Goal: Information Seeking & Learning: Learn about a topic

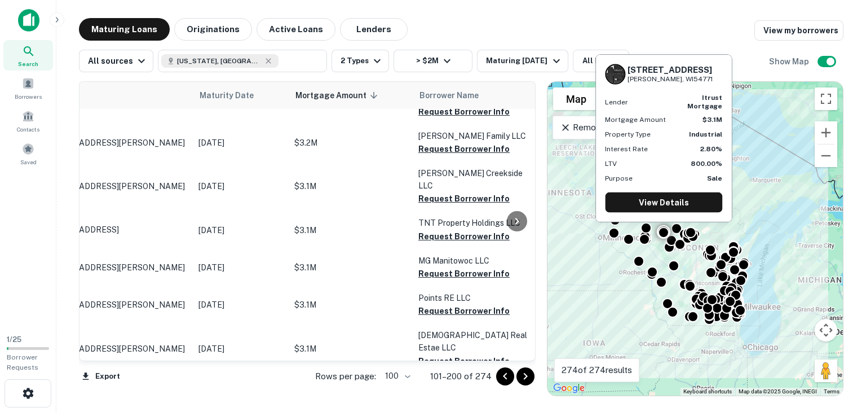
scroll to position [3676, 0]
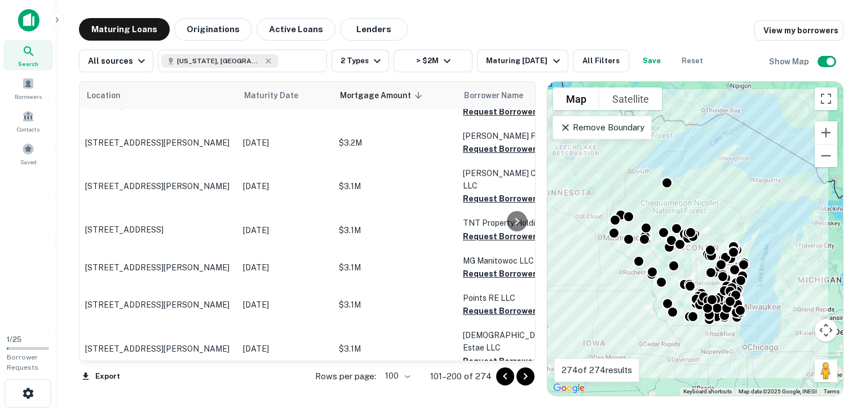
click at [525, 376] on icon "Go to next page" at bounding box center [526, 376] width 14 height 14
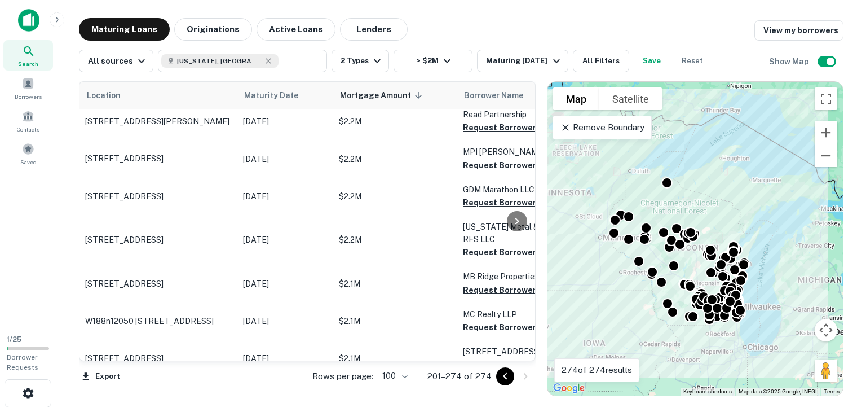
scroll to position [2039, 0]
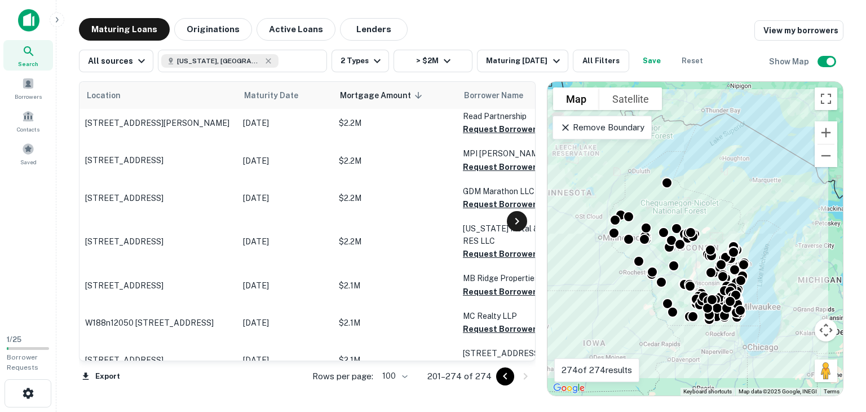
click at [521, 217] on icon at bounding box center [518, 221] width 14 height 14
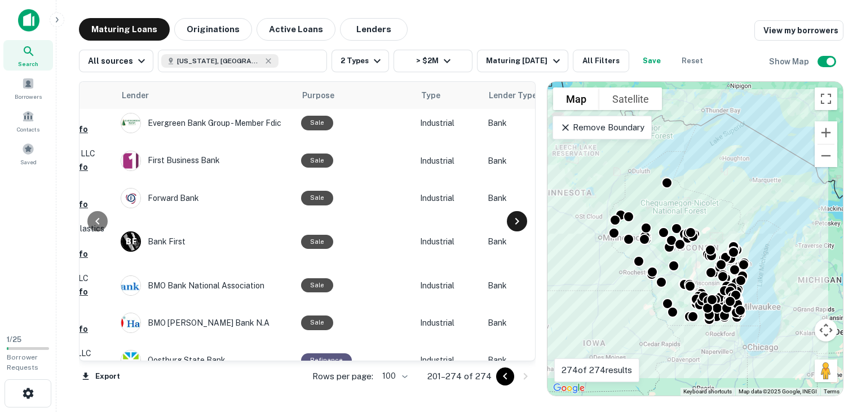
scroll to position [2039, 474]
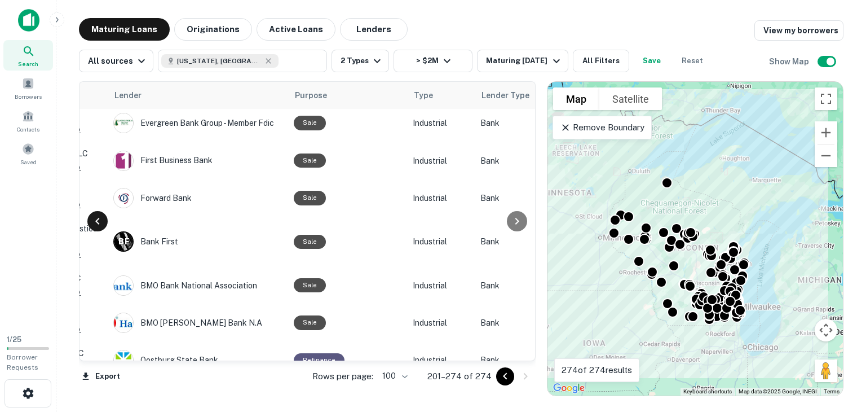
click at [99, 215] on icon at bounding box center [98, 221] width 14 height 14
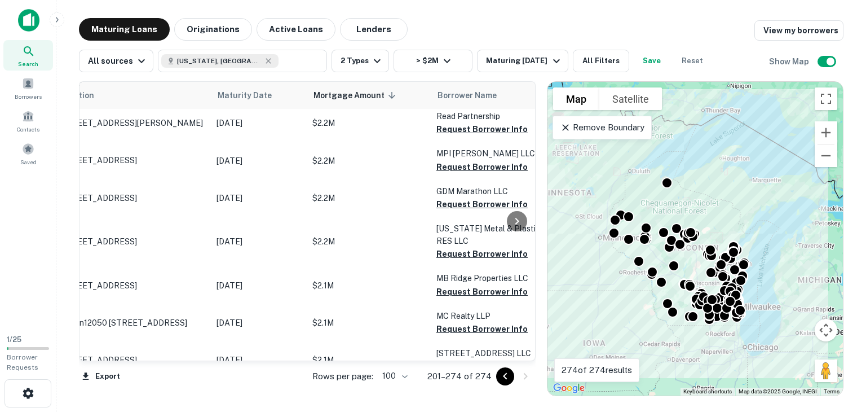
scroll to position [2039, 0]
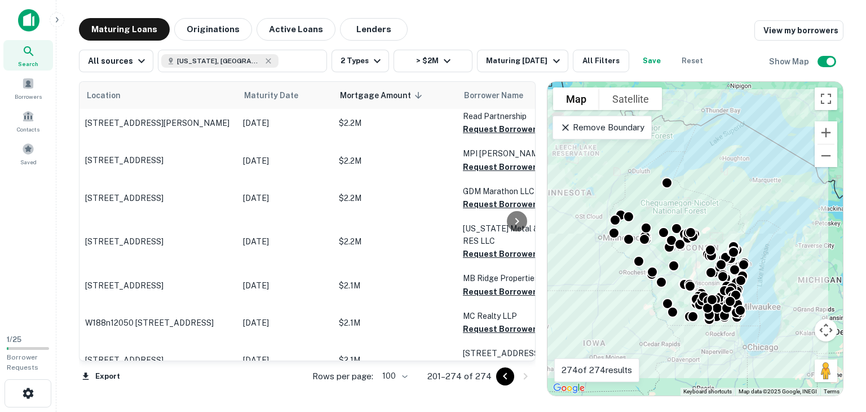
click at [566, 127] on icon at bounding box center [565, 127] width 7 height 7
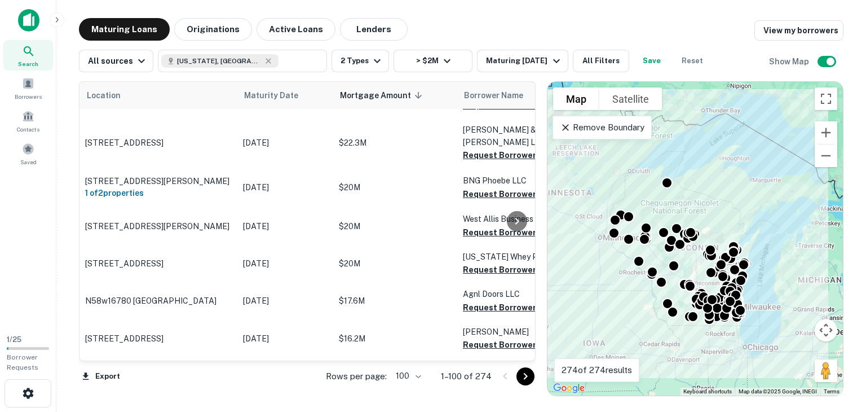
click at [523, 376] on icon "Go to next page" at bounding box center [526, 376] width 14 height 14
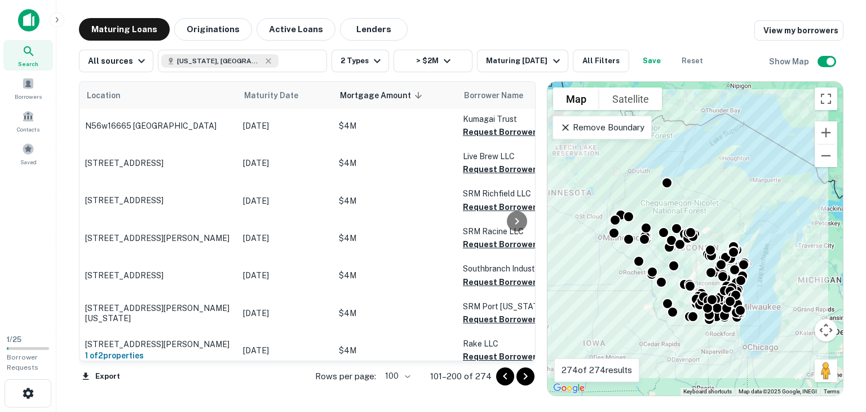
click at [523, 376] on icon "Go to next page" at bounding box center [526, 376] width 14 height 14
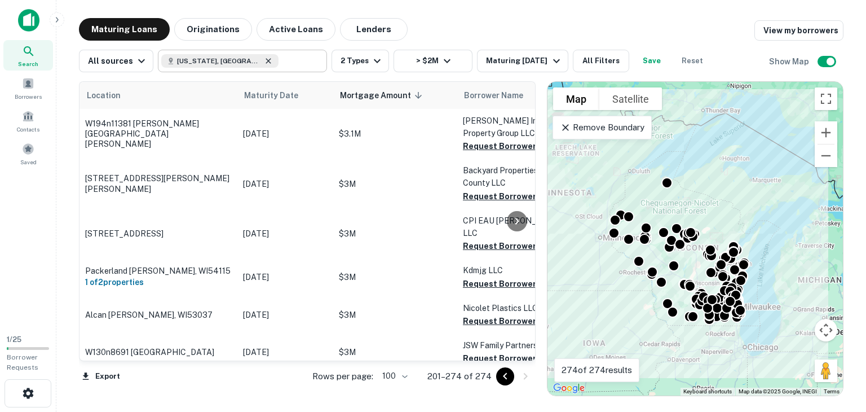
click at [264, 64] on icon at bounding box center [268, 60] width 9 height 9
type input "**********"
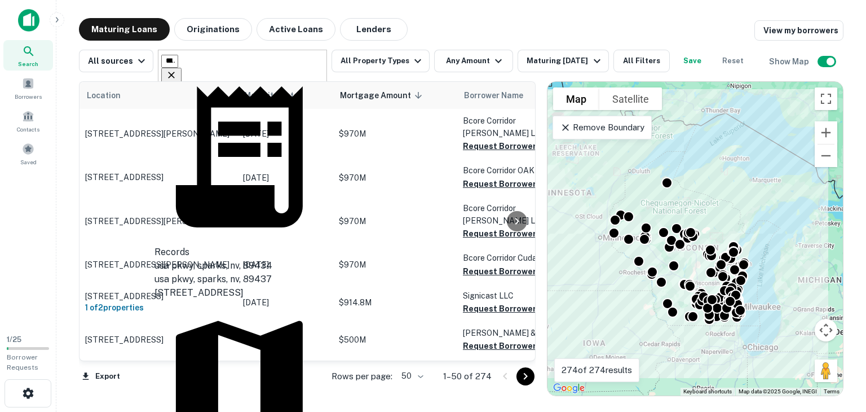
click at [177, 69] on icon "Clear" at bounding box center [171, 74] width 11 height 11
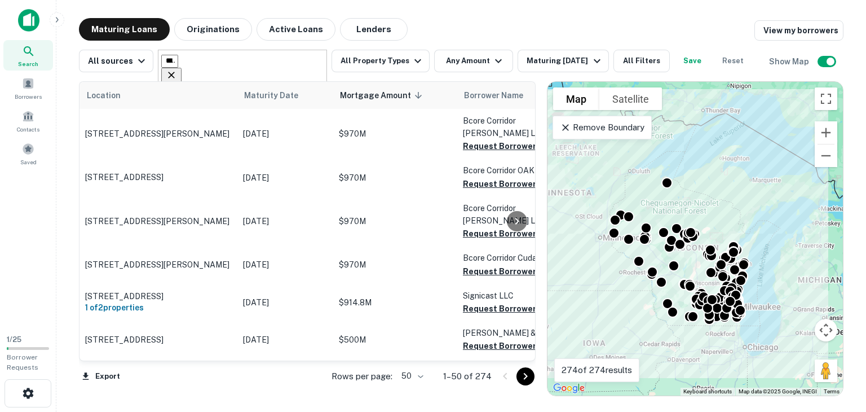
type input "*******"
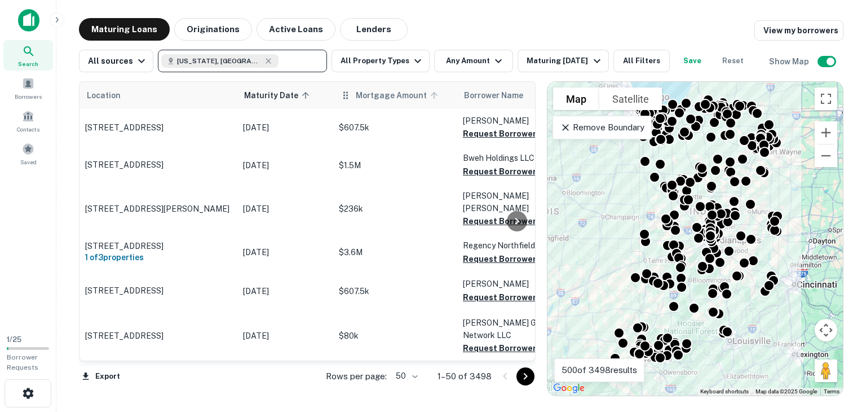
click at [377, 95] on span "Mortgage Amount" at bounding box center [399, 96] width 86 height 14
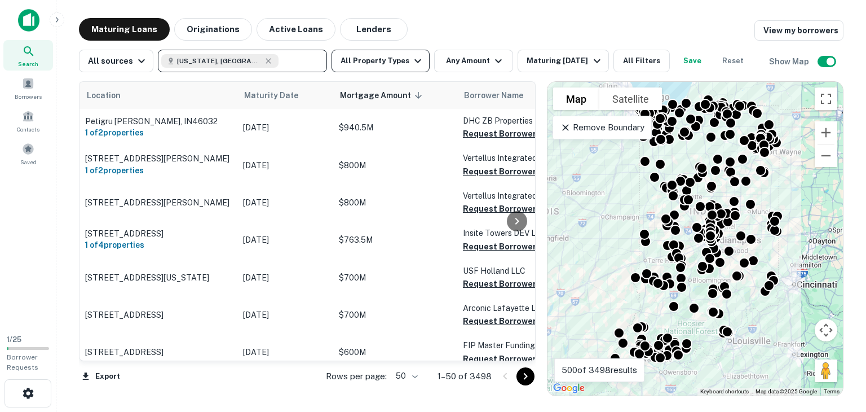
click at [398, 61] on button "All Property Types" at bounding box center [381, 61] width 98 height 23
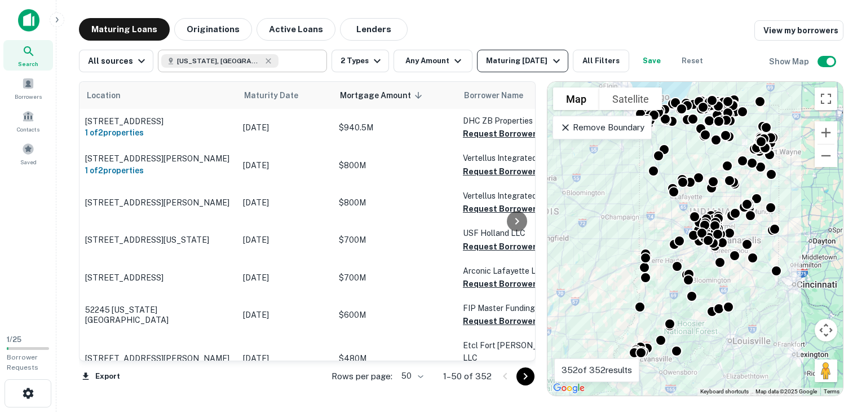
click at [493, 63] on div "Maturing [DATE]" at bounding box center [524, 61] width 77 height 14
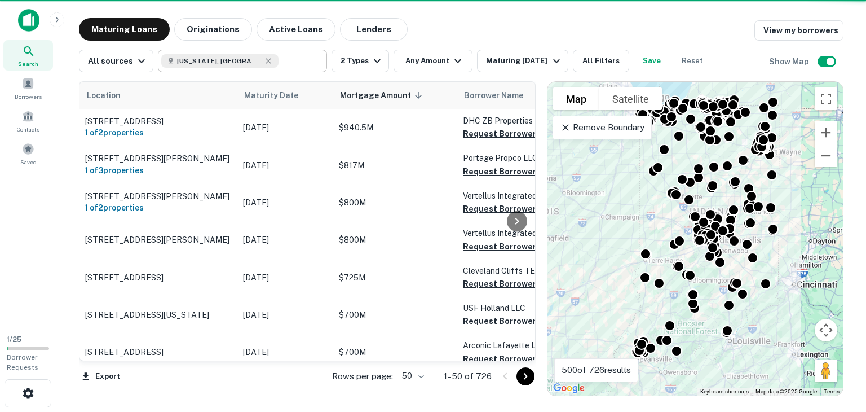
click at [413, 377] on body "Search Borrowers Contacts Saved 1 / 25 Borrower Requests Maturing Loans Origina…" at bounding box center [433, 206] width 866 height 412
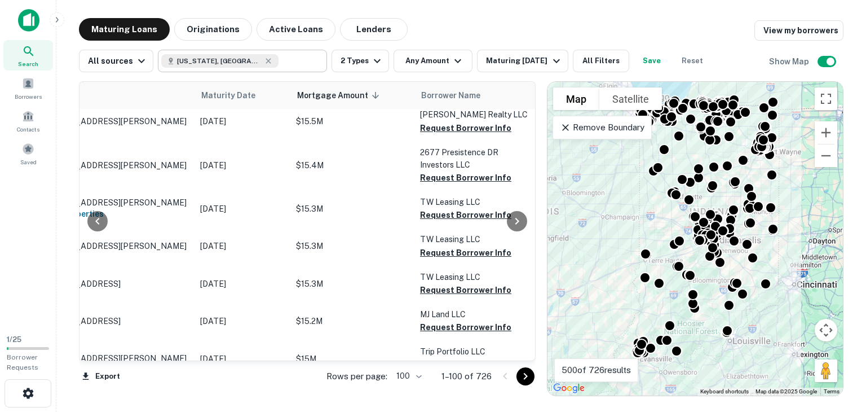
scroll to position [3766, 43]
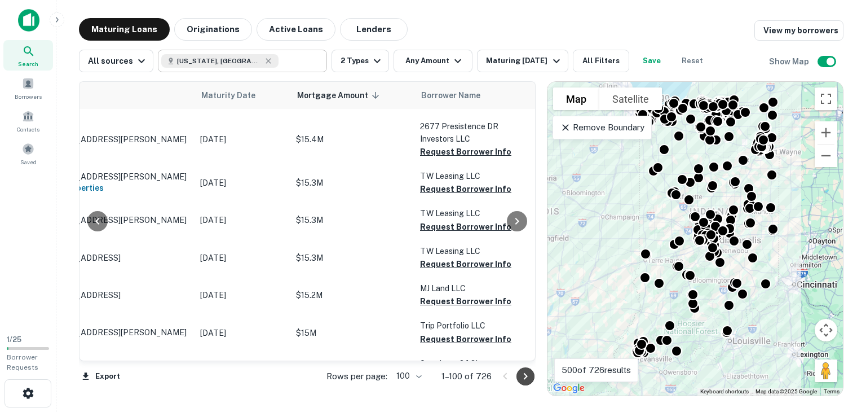
click at [522, 377] on icon "Go to next page" at bounding box center [526, 376] width 14 height 14
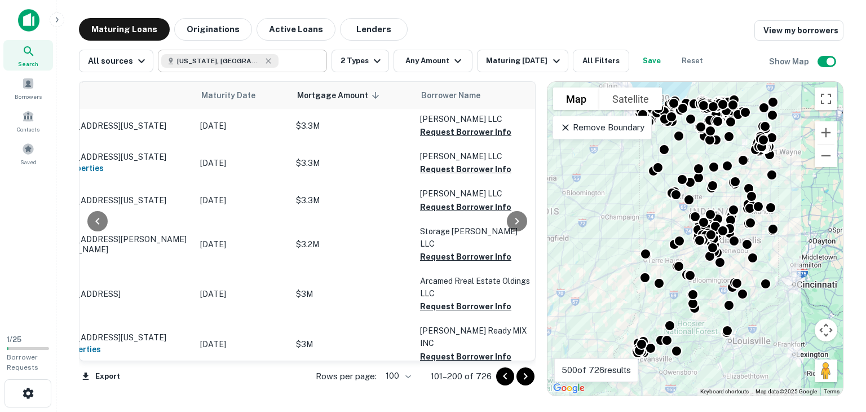
scroll to position [3626, 43]
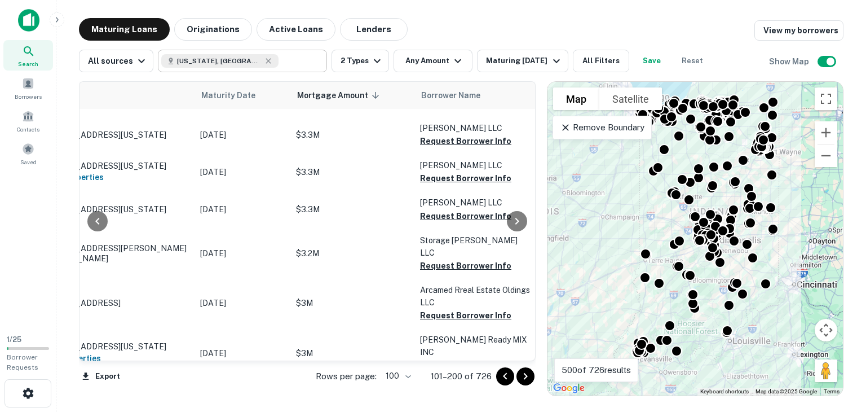
click at [505, 376] on icon "Go to previous page" at bounding box center [506, 376] width 14 height 14
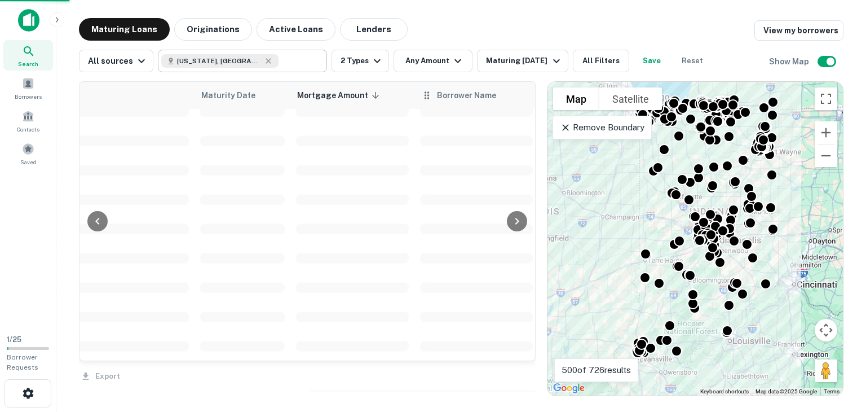
scroll to position [2690, 43]
click at [513, 62] on div "Maturing [DATE]" at bounding box center [524, 61] width 77 height 14
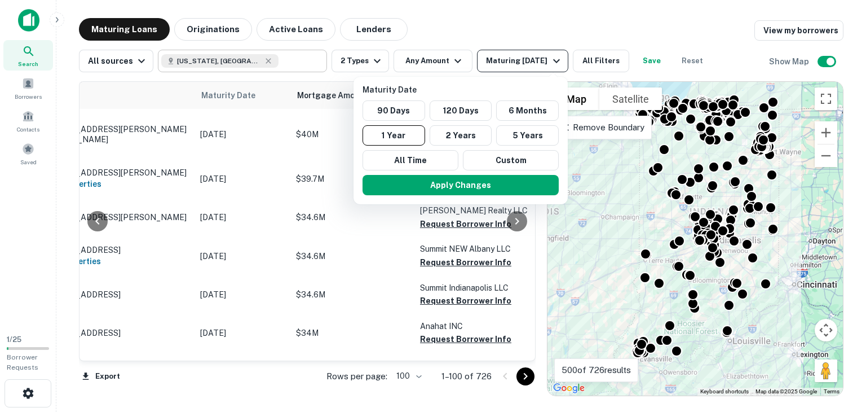
scroll to position [3626, 43]
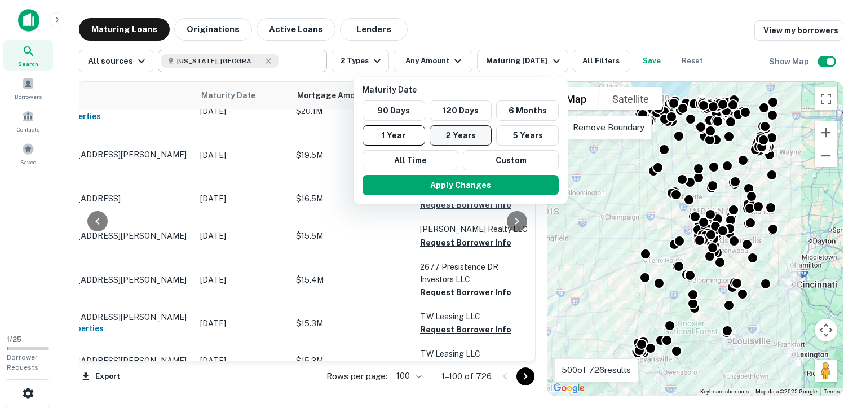
click at [456, 134] on button "2 Years" at bounding box center [461, 135] width 63 height 20
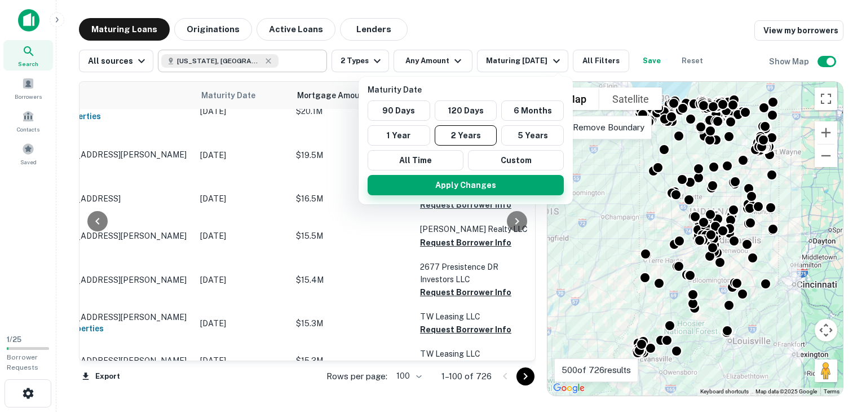
click at [453, 183] on button "Apply Changes" at bounding box center [466, 185] width 196 height 20
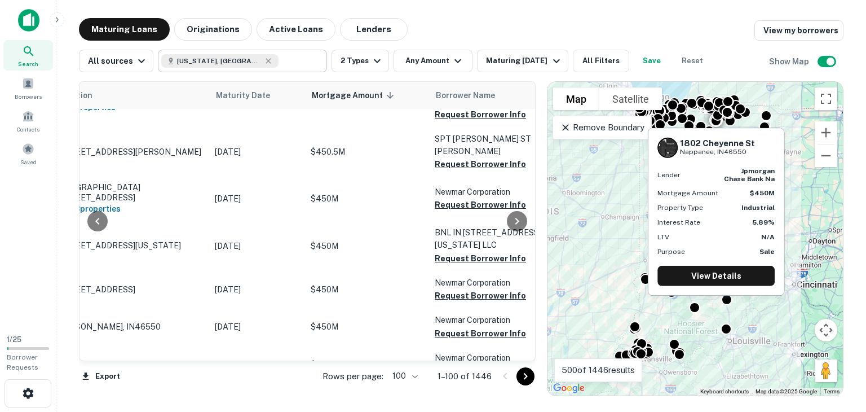
scroll to position [2682, 27]
